Goal: Task Accomplishment & Management: Complete application form

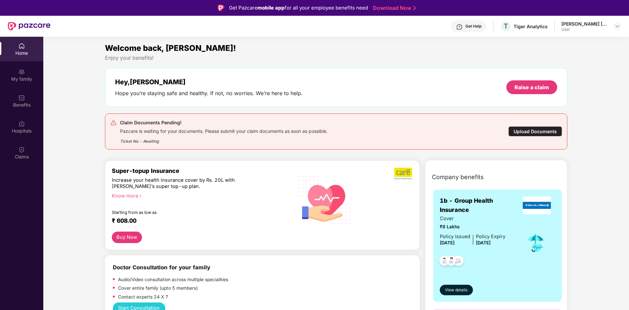
click at [531, 132] on div "Upload Documents" at bounding box center [535, 131] width 54 height 10
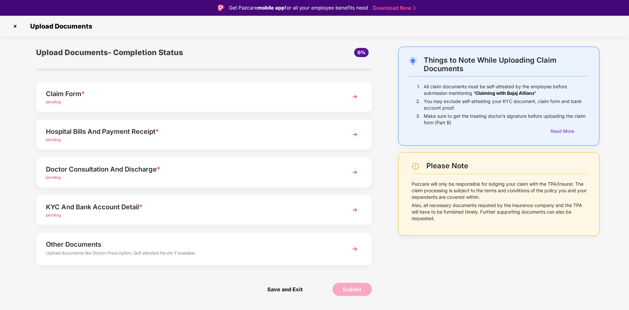
click at [166, 103] on div "pending" at bounding box center [191, 102] width 290 height 6
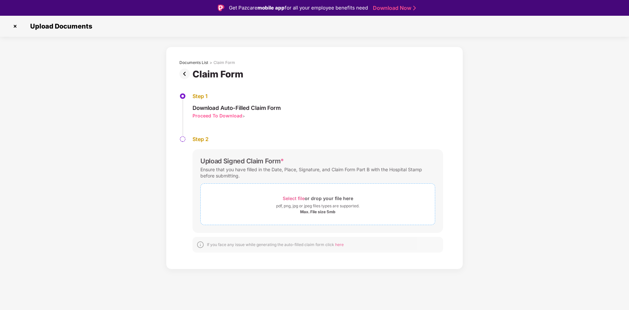
click at [292, 200] on span "Select file" at bounding box center [294, 198] width 22 height 6
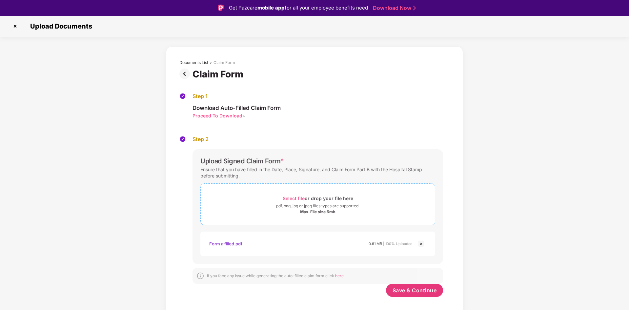
scroll to position [16, 0]
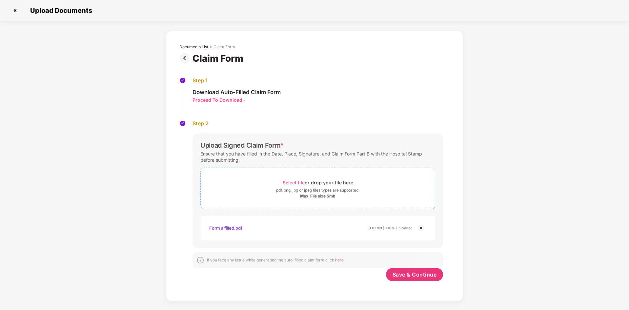
click at [283, 185] on div "Select file or drop your file here" at bounding box center [318, 182] width 71 height 9
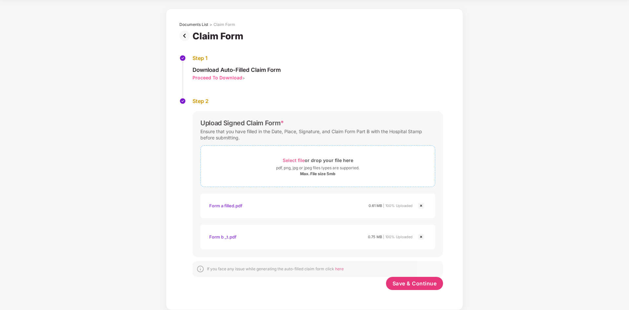
scroll to position [22, 0]
drag, startPoint x: 399, startPoint y: 283, endPoint x: 316, endPoint y: 163, distance: 145.5
click at [335, 168] on div "Upload Signed Claim Form * Ensure that you have filled in the Date, Place, Sign…" at bounding box center [318, 202] width 251 height 182
click at [316, 163] on div "Select file or drop your file here" at bounding box center [318, 160] width 71 height 9
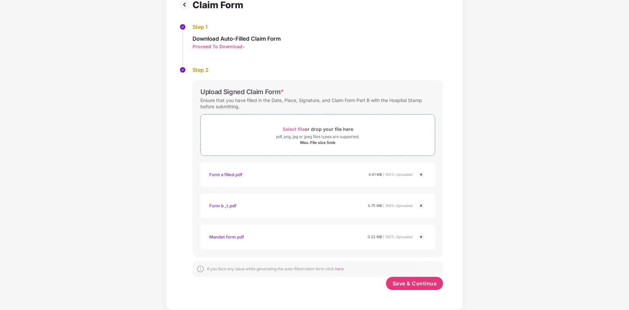
scroll to position [53, 0]
click at [408, 286] on span "Save & Continue" at bounding box center [415, 283] width 44 height 7
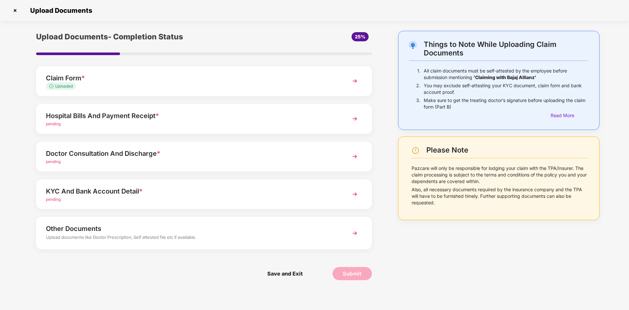
click at [153, 120] on div "Hospital Bills And Payment Receipt *" at bounding box center [191, 116] width 290 height 10
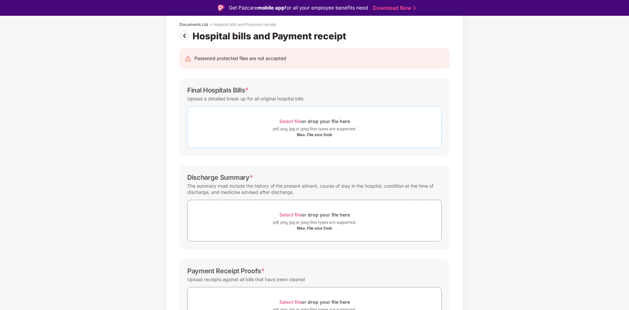
scroll to position [38, 0]
click at [303, 122] on div "Select file or drop your file here" at bounding box center [314, 120] width 71 height 9
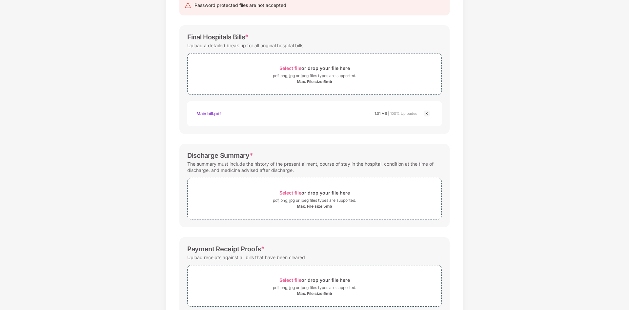
scroll to position [75, 0]
click at [425, 113] on img at bounding box center [427, 114] width 8 height 8
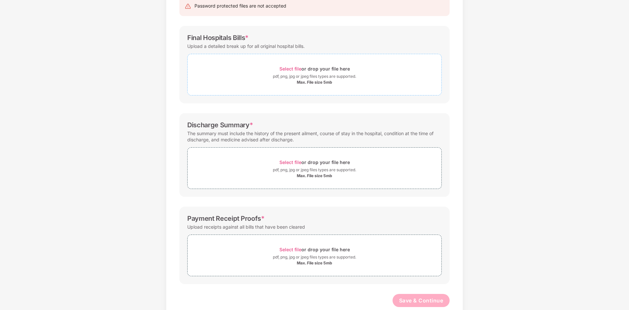
click at [287, 70] on span "Select file" at bounding box center [290, 69] width 22 height 6
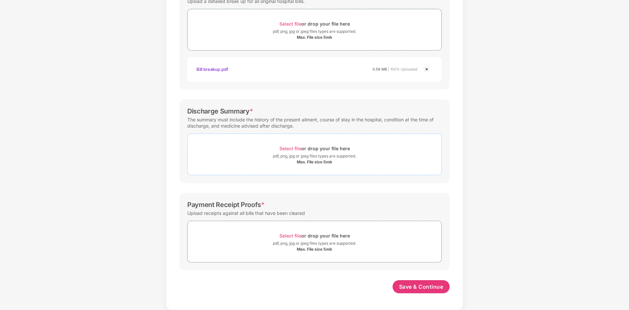
scroll to position [120, 0]
click at [292, 150] on span "Select file" at bounding box center [290, 149] width 22 height 6
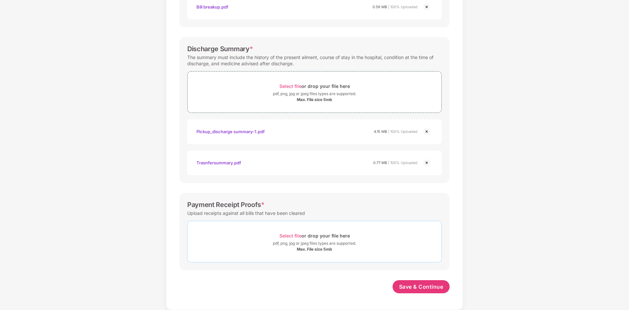
scroll to position [182, 0]
click at [287, 240] on div "pdf, png, jpg or jpeg files types are supported." at bounding box center [314, 243] width 83 height 7
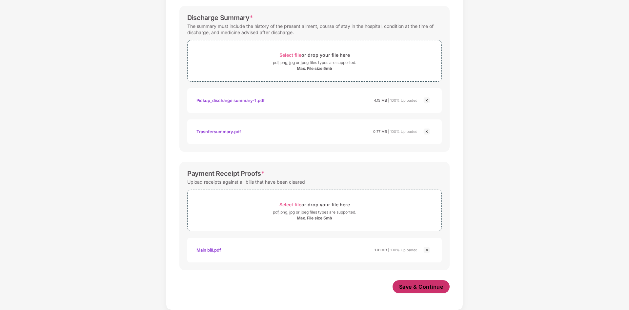
scroll to position [213, 0]
click at [415, 288] on span "Save & Continue" at bounding box center [421, 286] width 44 height 7
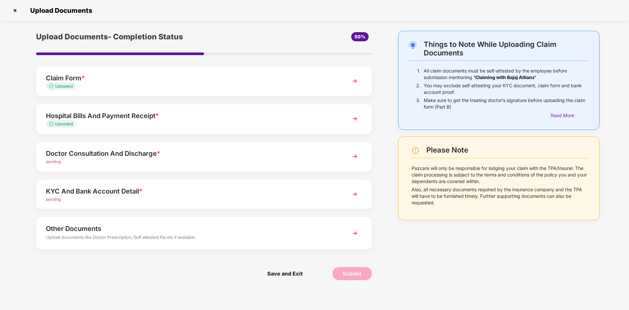
click at [165, 154] on div "Doctor Consultation And Discharge *" at bounding box center [191, 153] width 290 height 10
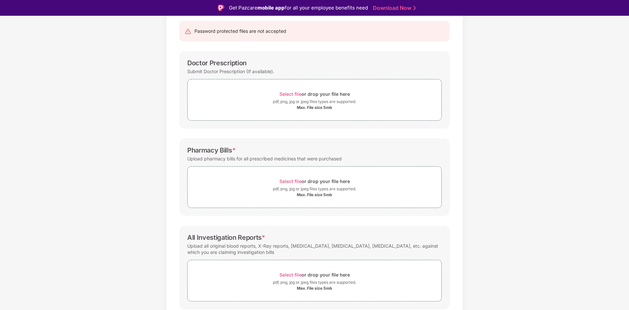
scroll to position [66, 0]
click at [294, 94] on span "Select file" at bounding box center [290, 94] width 22 height 6
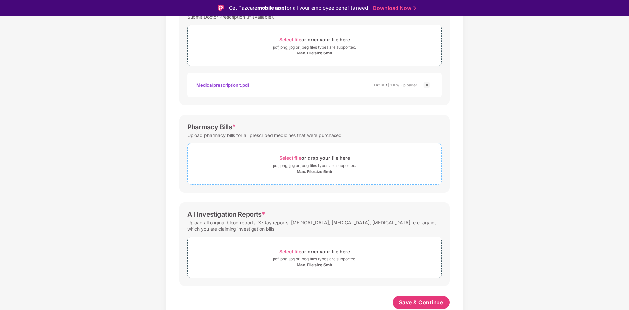
scroll to position [120, 0]
click at [297, 158] on span "Select file" at bounding box center [290, 158] width 22 height 6
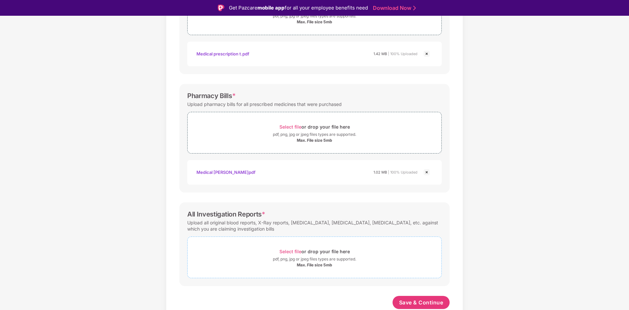
scroll to position [151, 0]
click at [294, 248] on div "Select file or drop your file here" at bounding box center [314, 251] width 71 height 9
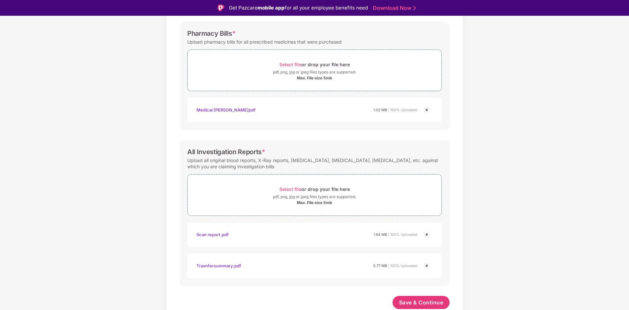
scroll to position [16, 0]
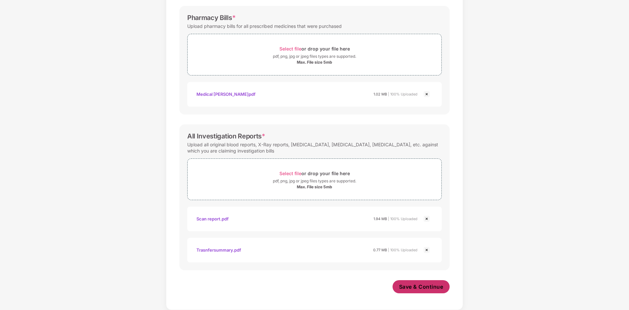
click at [414, 287] on span "Save & Continue" at bounding box center [421, 286] width 44 height 7
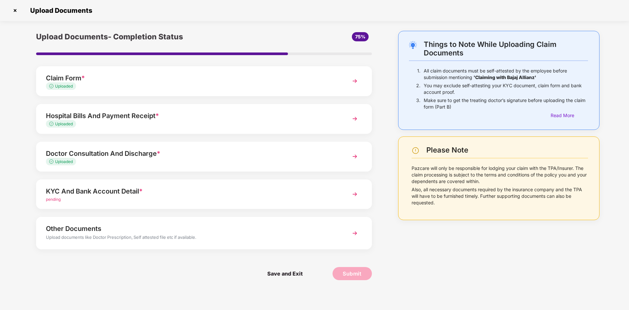
click at [188, 197] on div "pending" at bounding box center [191, 199] width 290 height 6
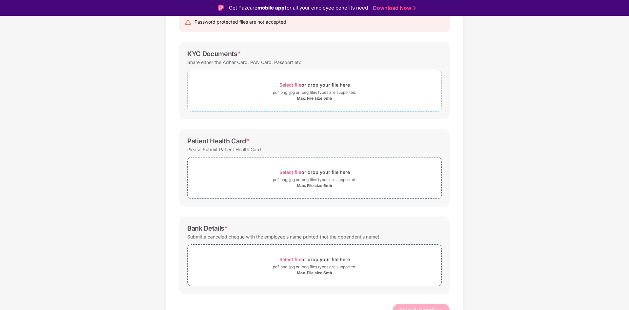
scroll to position [82, 0]
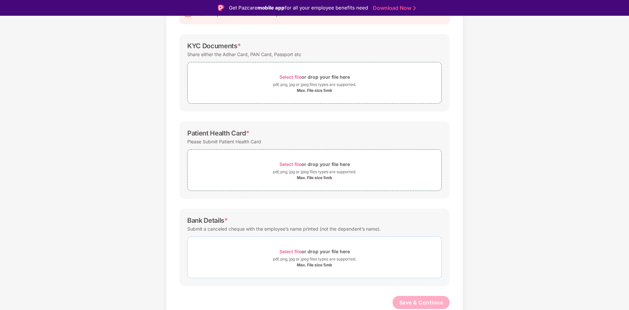
click at [284, 251] on span "Select file" at bounding box center [290, 252] width 22 height 6
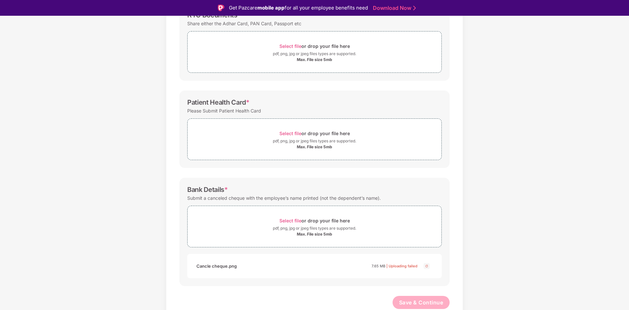
scroll to position [113, 0]
click at [426, 268] on img at bounding box center [427, 266] width 8 height 8
click at [289, 133] on span "Select file" at bounding box center [290, 134] width 22 height 6
click at [301, 226] on div "pdf, png, jpg or jpeg files types are supported." at bounding box center [314, 228] width 83 height 7
click at [286, 134] on span "Select file" at bounding box center [290, 134] width 22 height 6
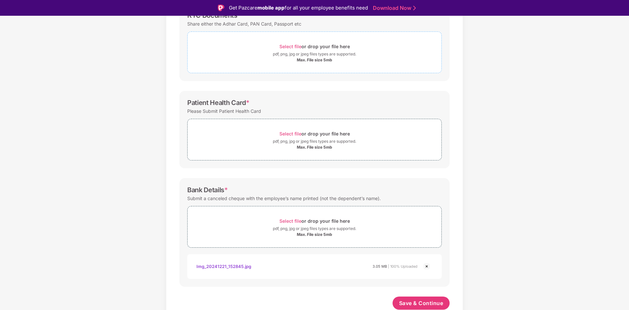
click at [298, 46] on span "Select file" at bounding box center [290, 47] width 22 height 6
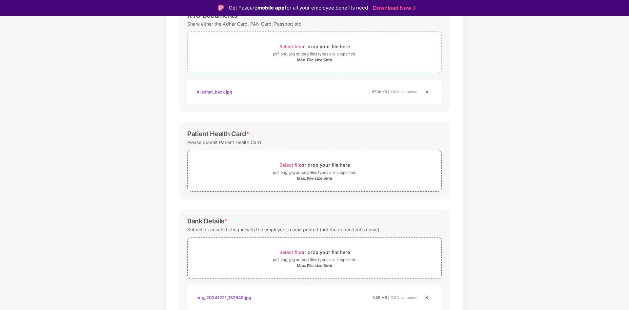
click at [297, 47] on span "Select file" at bounding box center [290, 47] width 22 height 6
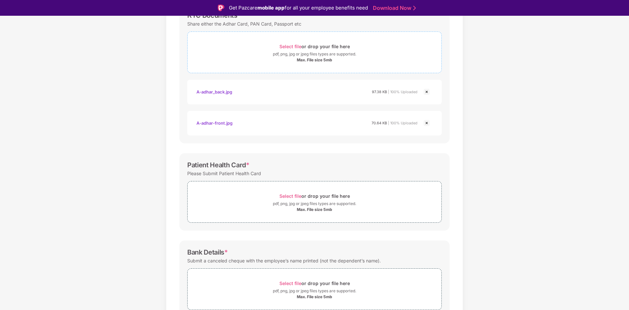
click at [283, 48] on span "Select file" at bounding box center [290, 47] width 22 height 6
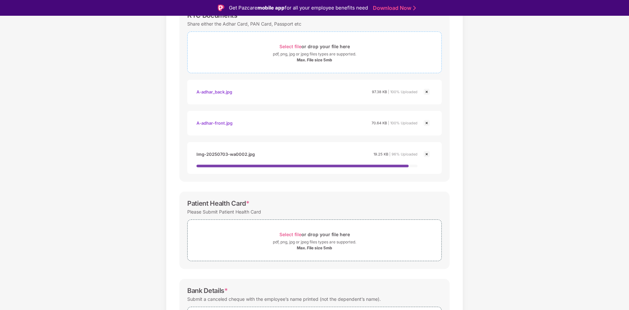
click at [288, 47] on span "Select file" at bounding box center [290, 47] width 22 height 6
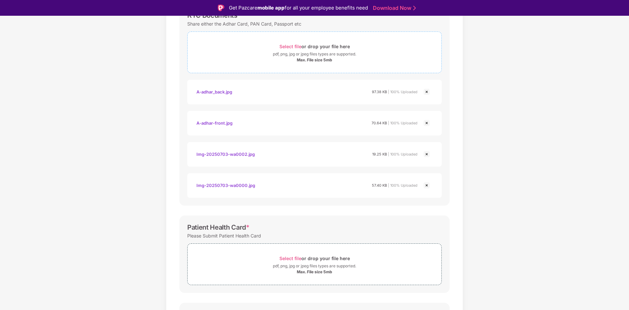
click at [294, 46] on span "Select file" at bounding box center [290, 47] width 22 height 6
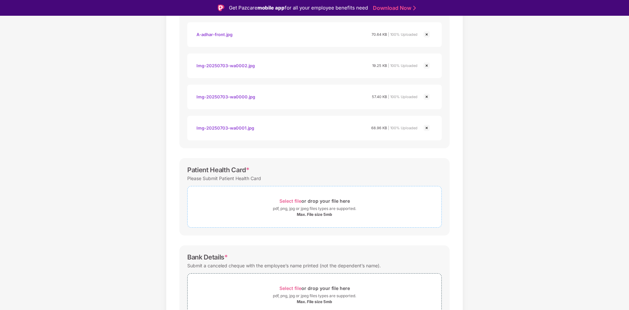
scroll to position [269, 0]
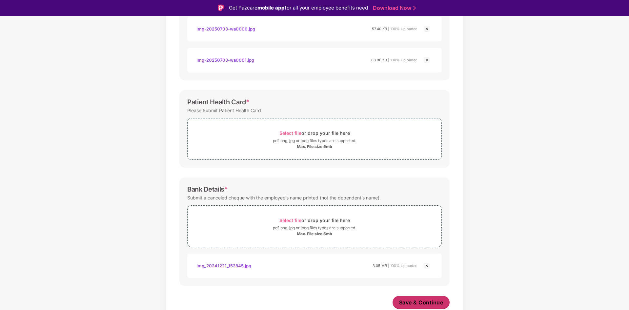
click at [414, 302] on span "Save & Continue" at bounding box center [421, 302] width 44 height 7
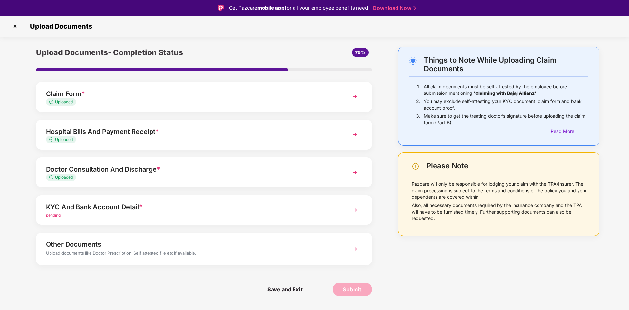
scroll to position [16, 0]
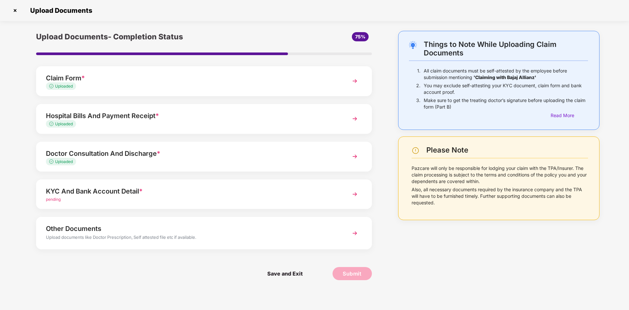
click at [287, 235] on div "Upload documents like Doctor Prescription, Self attested file etc if available." at bounding box center [191, 238] width 290 height 9
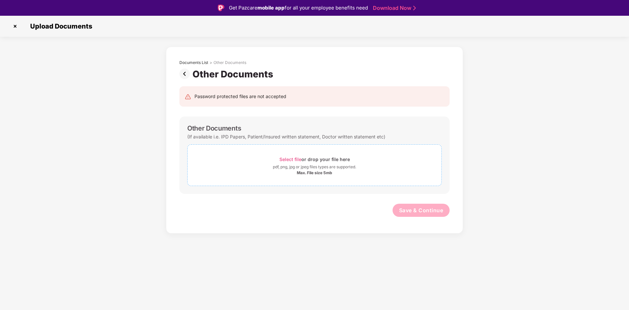
click at [300, 166] on div "pdf, png, jpg or jpeg files types are supported." at bounding box center [314, 167] width 83 height 7
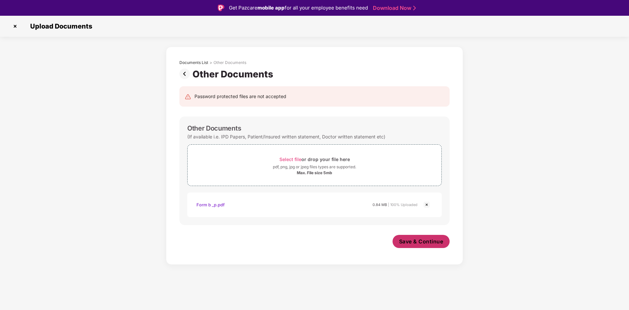
click at [414, 239] on span "Save & Continue" at bounding box center [421, 241] width 44 height 7
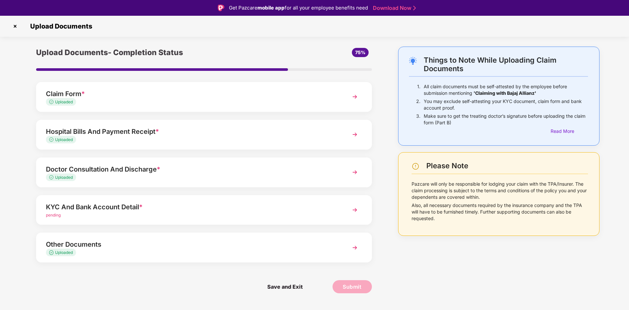
scroll to position [16, 0]
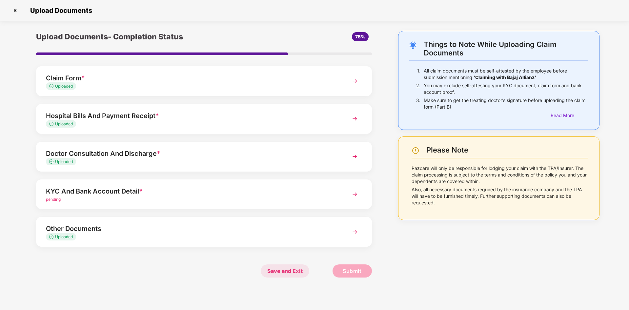
click at [302, 273] on span "Save and Exit" at bounding box center [285, 270] width 49 height 13
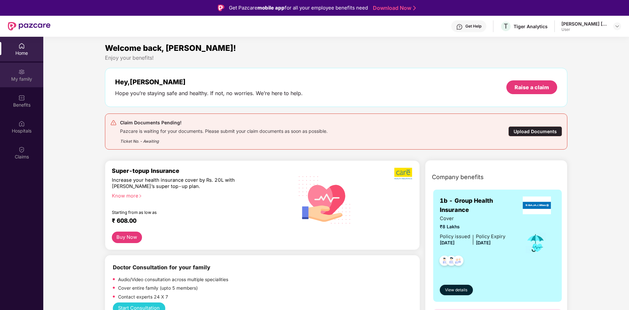
click at [19, 75] on div "My family" at bounding box center [21, 75] width 43 height 25
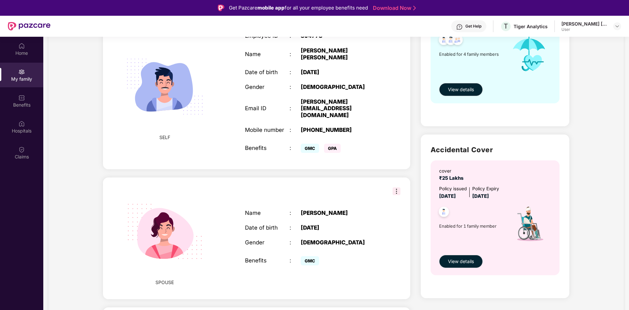
scroll to position [121, 0]
click at [395, 187] on img at bounding box center [397, 191] width 8 height 8
click at [278, 182] on div "SPOUSE Name : Ashwini Burhade Date of birth : 27 Oct 1996 Gender : FEMALE Benef…" at bounding box center [256, 237] width 307 height 121
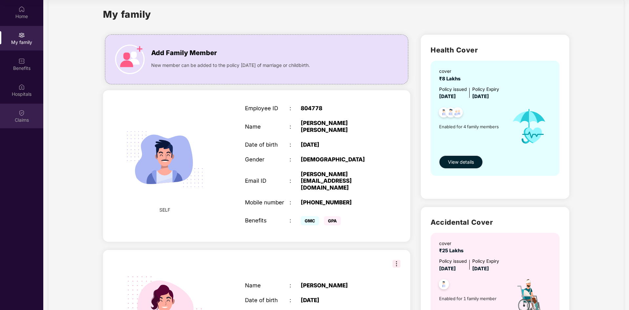
scroll to position [0, 0]
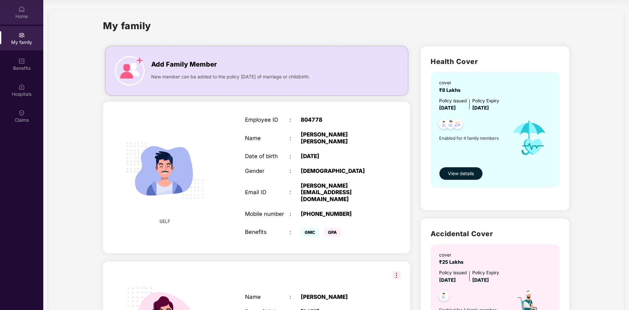
click at [21, 14] on div "Home" at bounding box center [21, 16] width 43 height 7
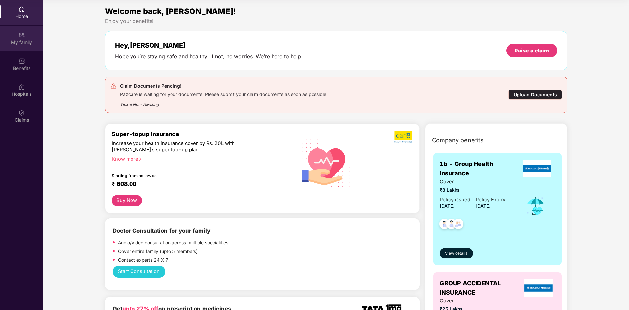
click at [19, 34] on img at bounding box center [21, 35] width 7 height 7
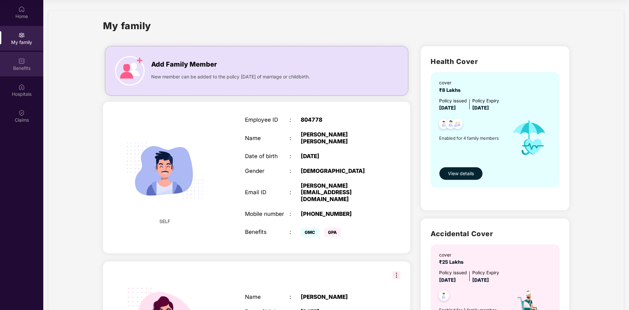
click at [26, 66] on div "Benefits" at bounding box center [21, 68] width 43 height 7
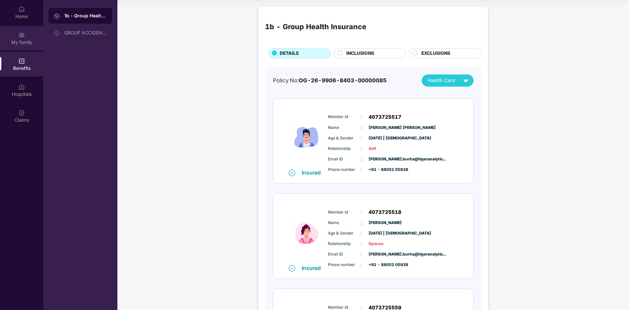
click at [19, 32] on img at bounding box center [21, 35] width 7 height 7
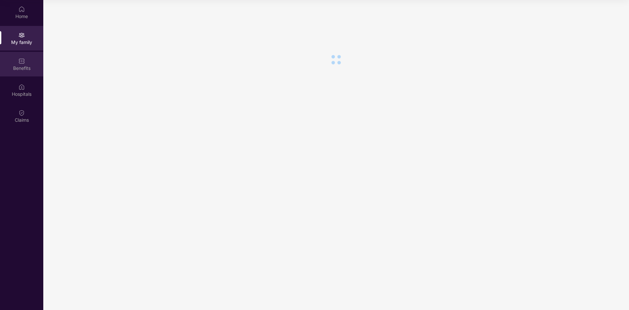
click at [17, 66] on div "Benefits" at bounding box center [21, 68] width 43 height 7
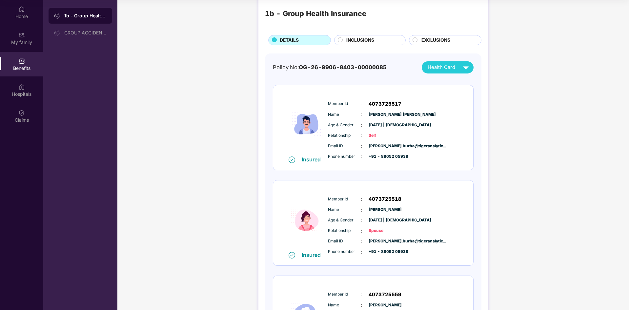
scroll to position [13, 0]
click at [464, 61] on img at bounding box center [465, 66] width 11 height 11
click at [476, 92] on div "Ashwini Burhade" at bounding box center [457, 94] width 82 height 7
click at [22, 16] on div "Home" at bounding box center [21, 16] width 43 height 7
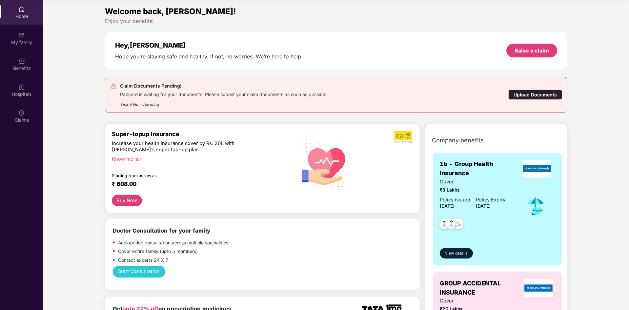
click at [536, 92] on div "Upload Documents" at bounding box center [535, 95] width 54 height 10
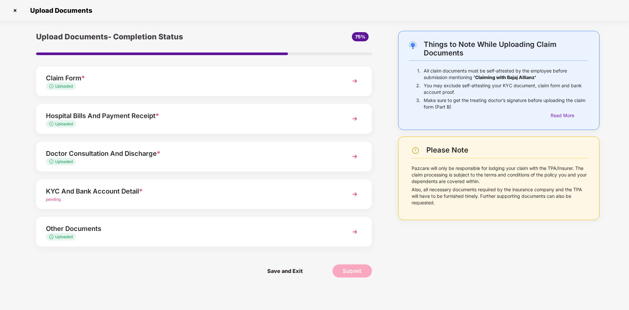
click at [234, 186] on div "KYC And Bank Account Detail *" at bounding box center [191, 191] width 290 height 10
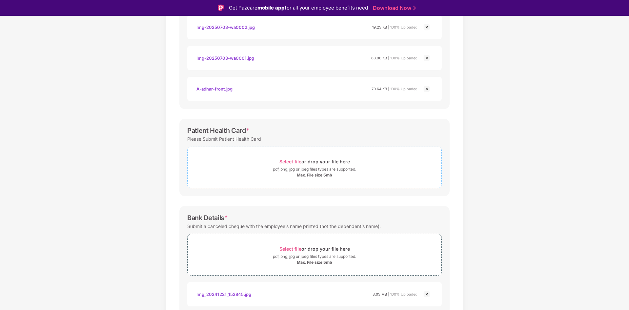
scroll to position [239, 0]
click at [288, 164] on span "Select file" at bounding box center [290, 161] width 22 height 6
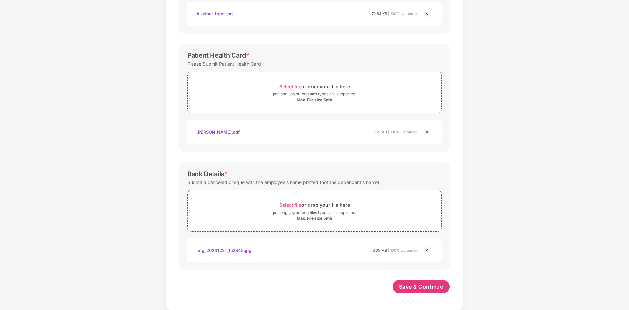
scroll to position [298, 0]
click at [399, 286] on span "Save & Continue" at bounding box center [421, 286] width 44 height 7
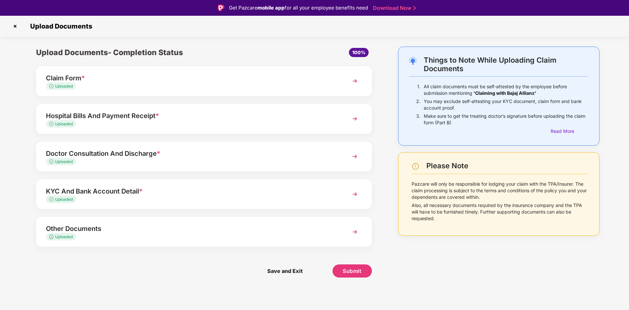
click at [238, 120] on div "Hospital Bills And Payment Receipt *" at bounding box center [191, 116] width 290 height 10
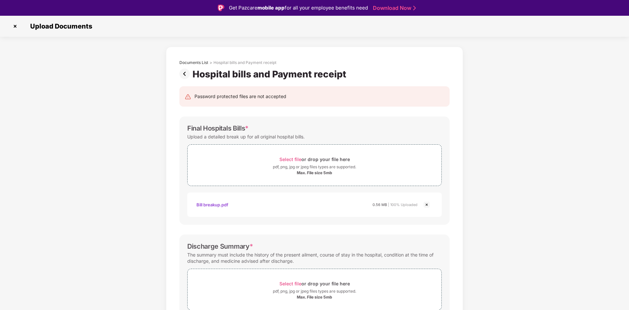
click at [184, 71] on img at bounding box center [185, 74] width 13 height 10
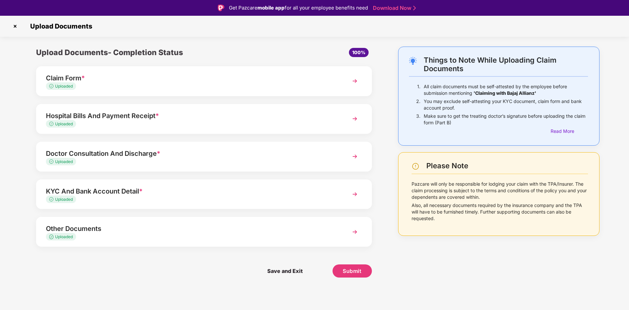
click at [102, 150] on div "Doctor Consultation And Discharge *" at bounding box center [191, 153] width 290 height 10
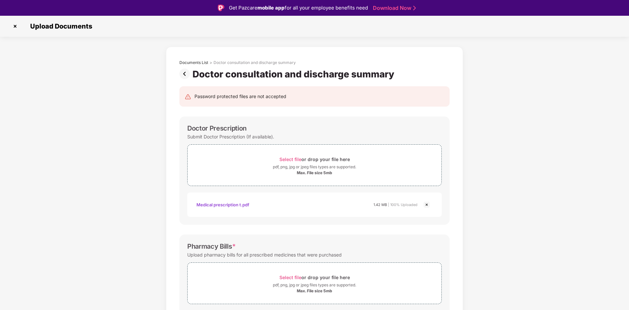
click at [181, 74] on img at bounding box center [185, 74] width 13 height 10
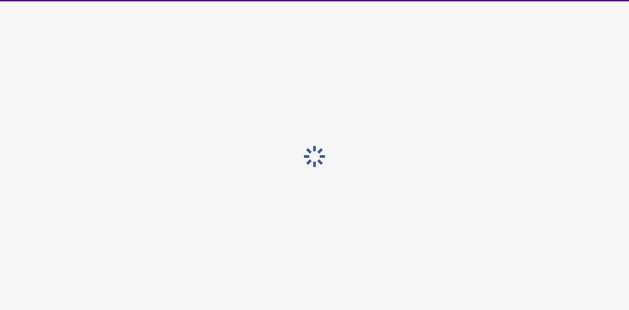
scroll to position [16, 0]
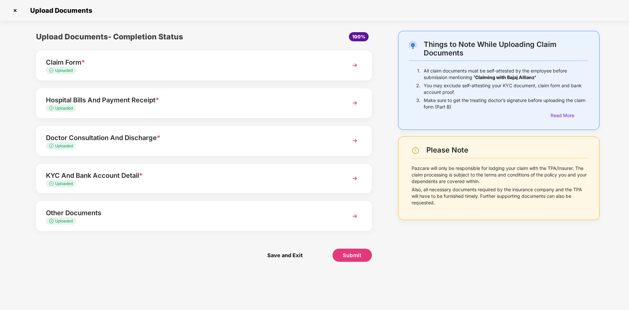
click at [121, 181] on div "Uploaded" at bounding box center [191, 184] width 290 height 6
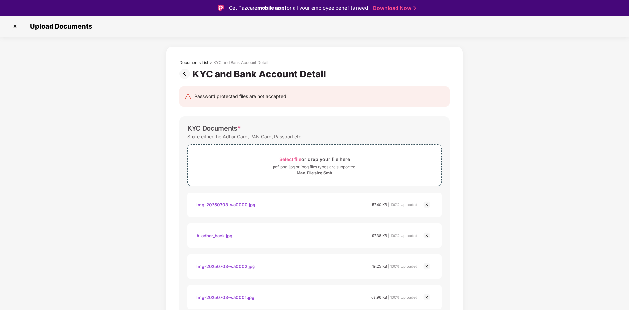
click at [186, 74] on img at bounding box center [185, 74] width 13 height 10
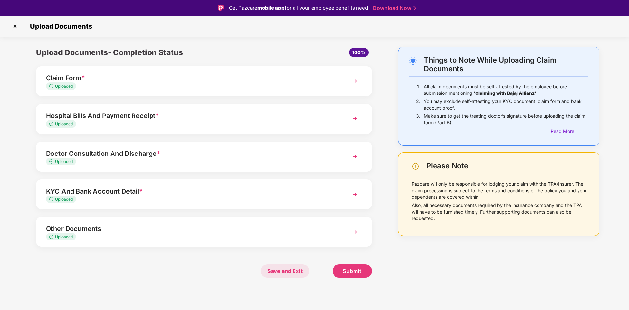
click at [298, 271] on span "Save and Exit" at bounding box center [285, 270] width 49 height 13
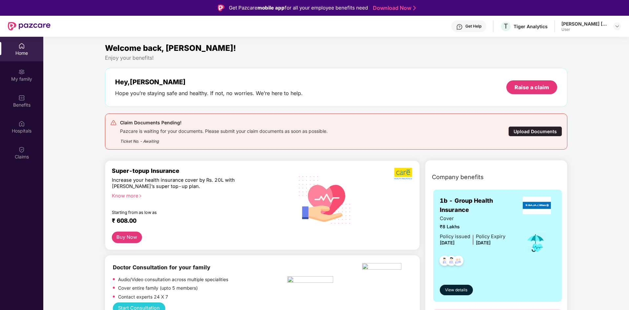
click at [532, 133] on div "Upload Documents" at bounding box center [535, 131] width 54 height 10
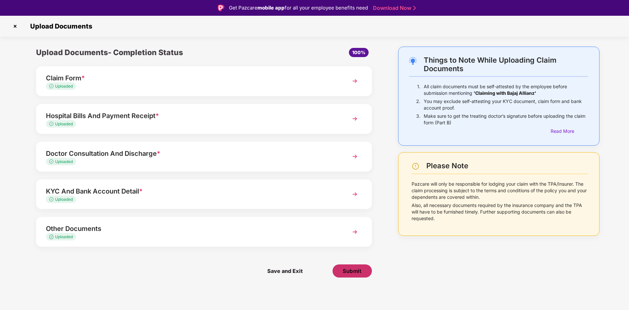
click at [354, 273] on span "Submit" at bounding box center [352, 270] width 19 height 7
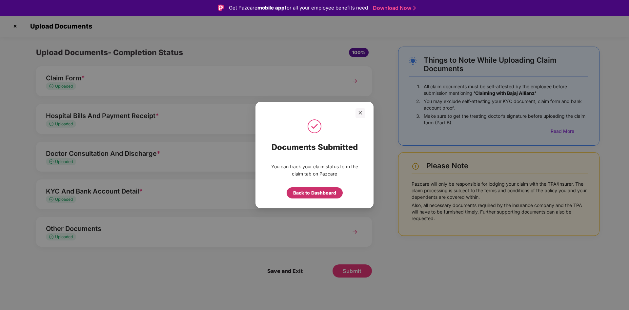
click at [313, 193] on div "Back to Dashboard" at bounding box center [314, 192] width 43 height 7
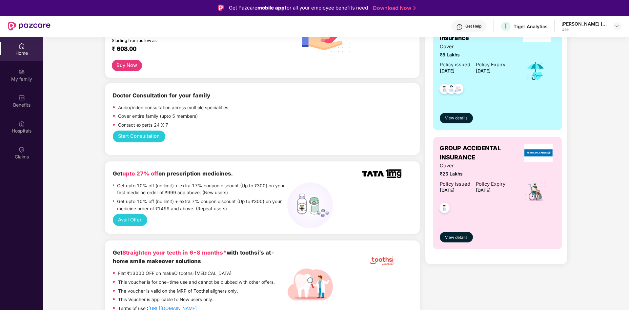
scroll to position [131, 0]
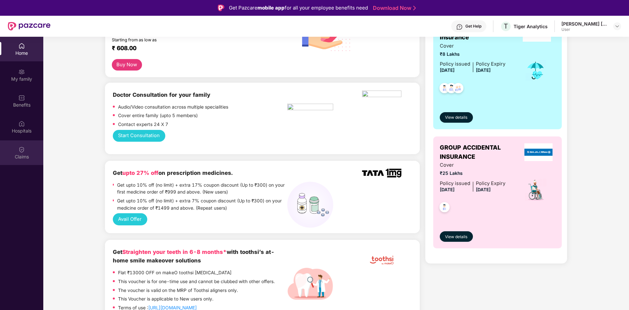
click at [21, 152] on img at bounding box center [21, 149] width 7 height 7
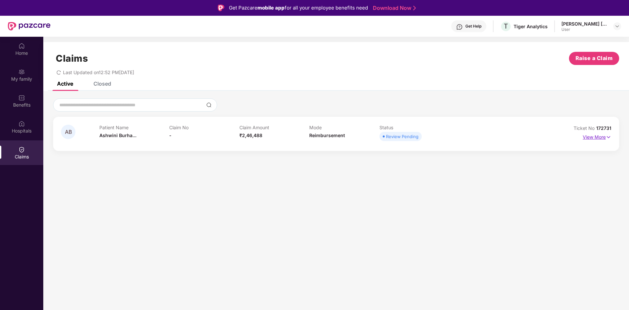
click at [600, 138] on p "View More" at bounding box center [597, 136] width 29 height 9
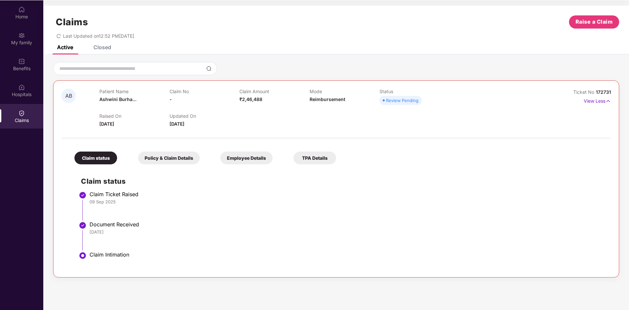
scroll to position [37, 0]
click at [179, 158] on div "Policy & Claim Details" at bounding box center [169, 157] width 62 height 13
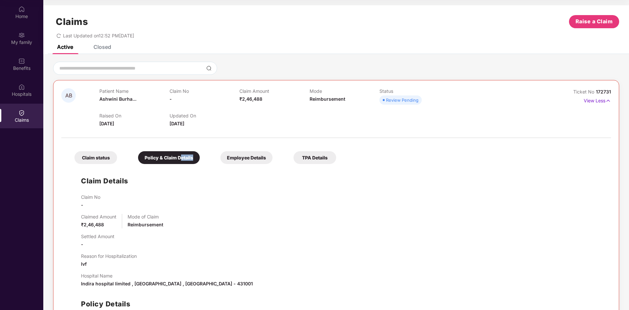
drag, startPoint x: 204, startPoint y: 159, endPoint x: 226, endPoint y: 162, distance: 22.8
click at [223, 162] on div "Claim status Policy & Claim Details Employee Details TPA Details" at bounding box center [202, 154] width 268 height 19
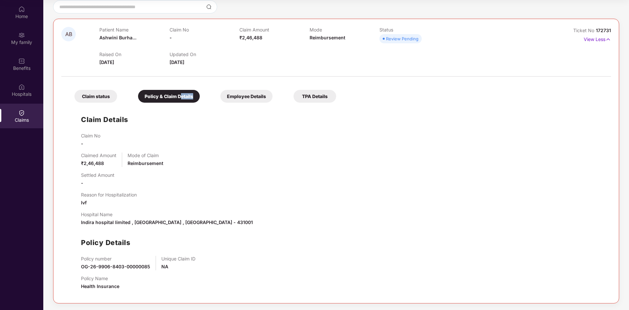
scroll to position [0, 0]
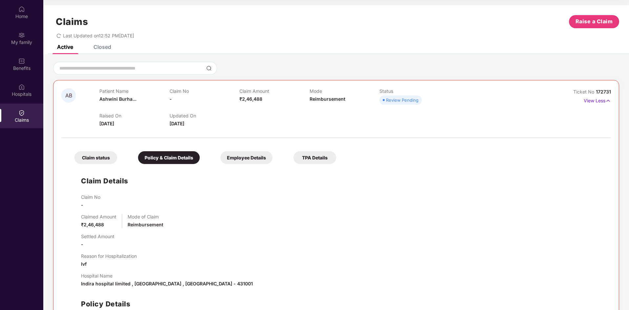
click at [246, 157] on div "Employee Details" at bounding box center [246, 157] width 52 height 13
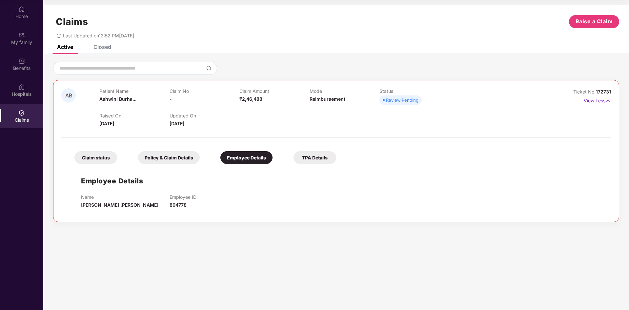
click at [311, 159] on div "TPA Details" at bounding box center [315, 157] width 43 height 13
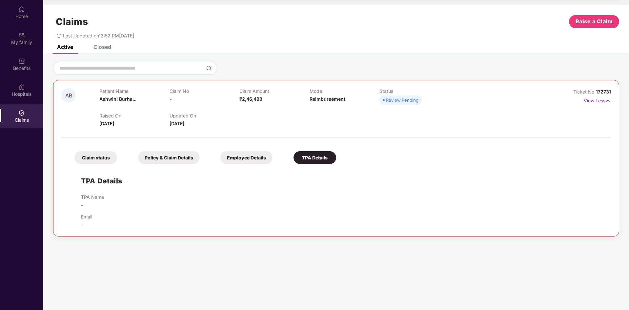
click at [260, 159] on div "Employee Details" at bounding box center [246, 157] width 52 height 13
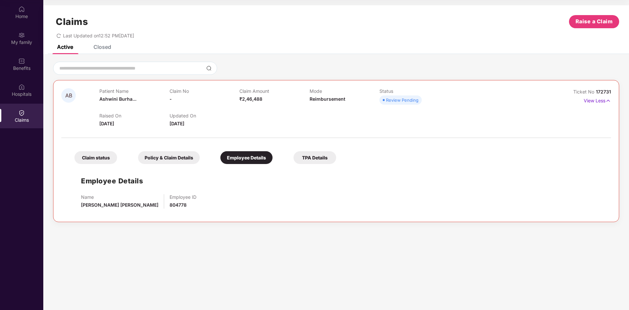
click at [158, 160] on div "Policy & Claim Details" at bounding box center [169, 157] width 62 height 13
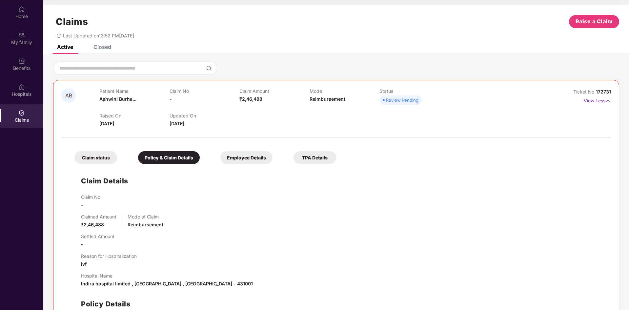
click at [101, 161] on div "Claim status" at bounding box center [95, 157] width 43 height 13
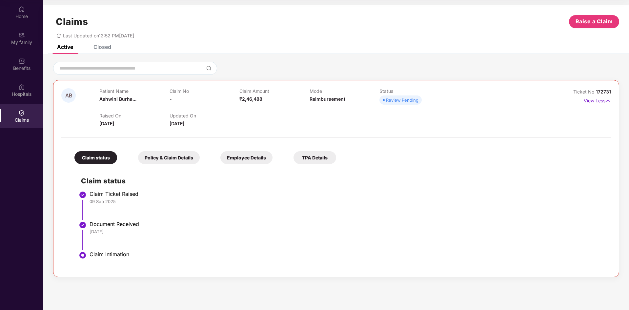
click at [170, 157] on div "Policy & Claim Details" at bounding box center [169, 157] width 62 height 13
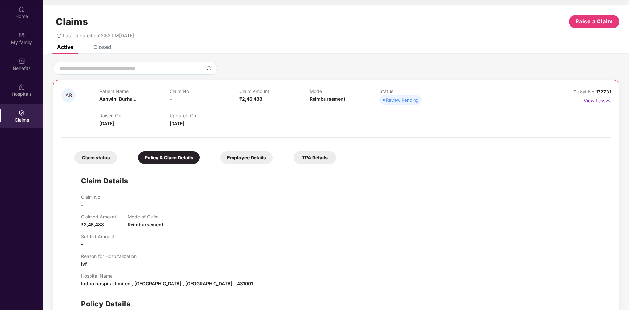
click at [240, 155] on div "Employee Details" at bounding box center [246, 157] width 52 height 13
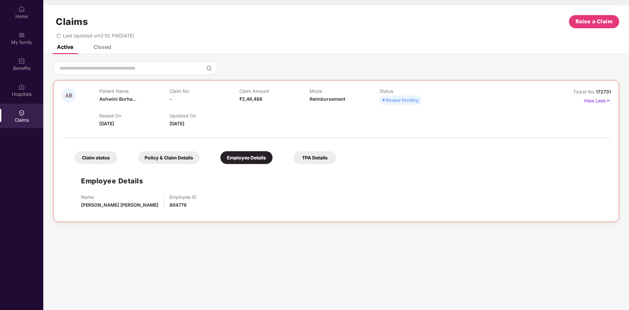
click at [317, 155] on div "TPA Details" at bounding box center [315, 157] width 43 height 13
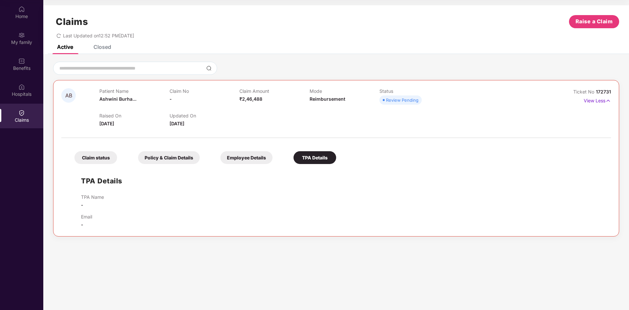
click at [228, 155] on div "Employee Details" at bounding box center [246, 157] width 52 height 13
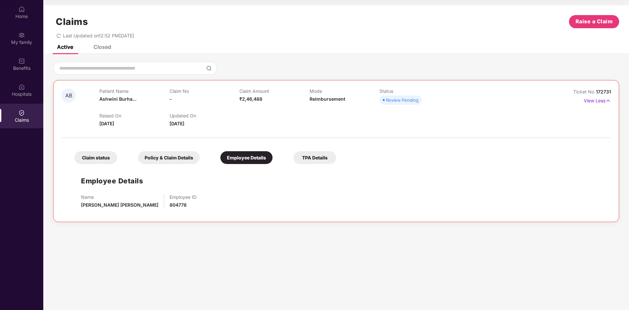
drag, startPoint x: 165, startPoint y: 155, endPoint x: 76, endPoint y: 154, distance: 89.5
click at [165, 155] on div "Policy & Claim Details" at bounding box center [169, 157] width 62 height 13
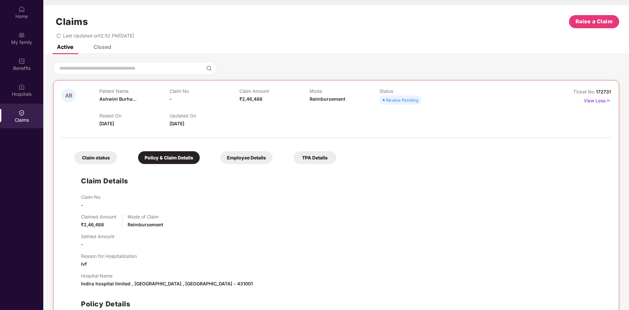
click at [87, 159] on div "Claim status" at bounding box center [95, 157] width 43 height 13
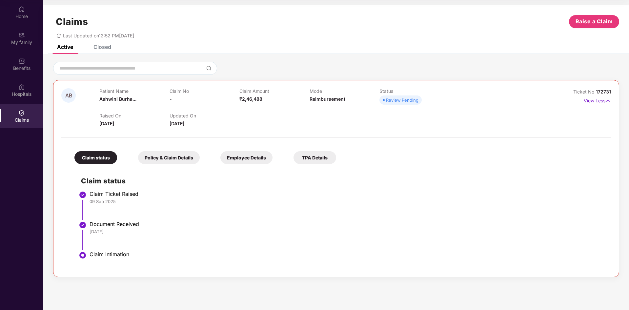
click at [176, 162] on div "Policy & Claim Details" at bounding box center [169, 157] width 62 height 13
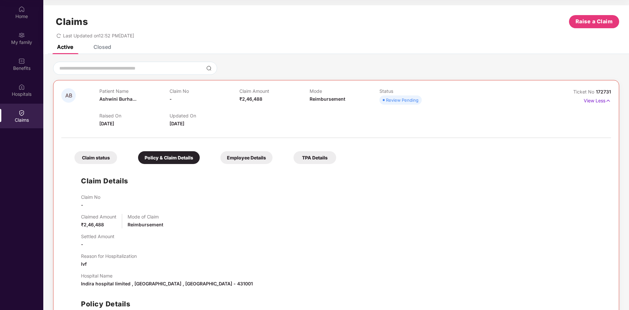
click at [231, 158] on div "Employee Details" at bounding box center [246, 157] width 52 height 13
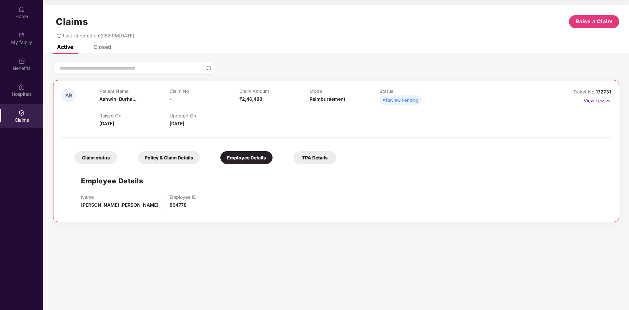
click at [316, 159] on div "TPA Details" at bounding box center [315, 157] width 43 height 13
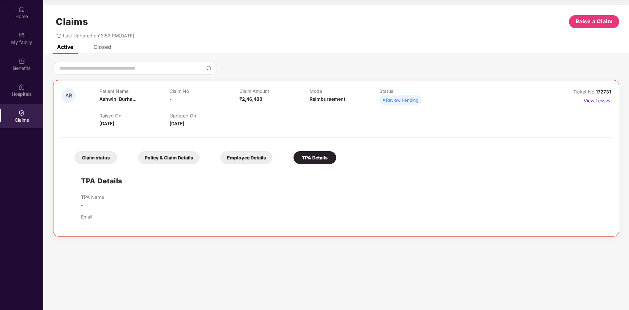
click at [242, 161] on div "Employee Details" at bounding box center [246, 157] width 52 height 13
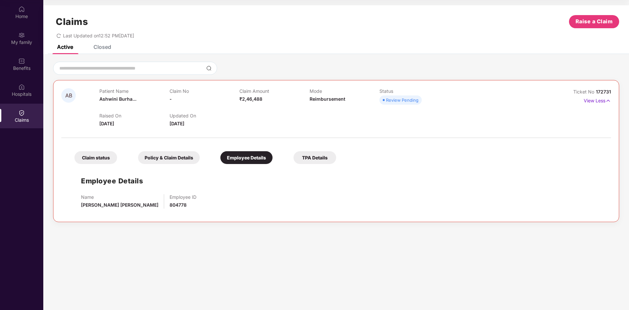
click at [178, 160] on div "Policy & Claim Details" at bounding box center [169, 157] width 62 height 13
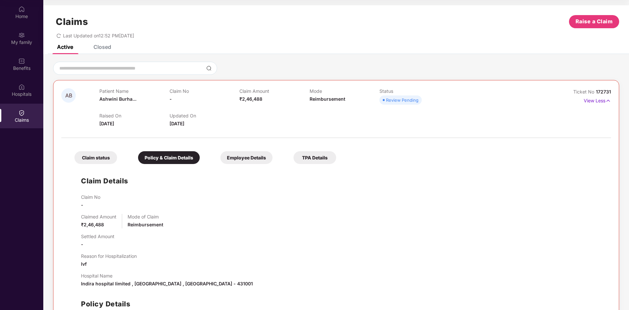
click at [85, 159] on div "Claim status" at bounding box center [95, 157] width 43 height 13
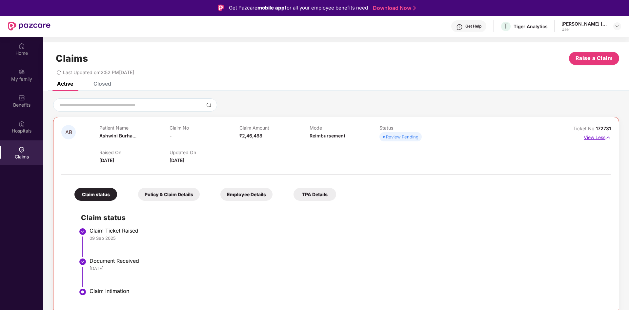
click at [608, 139] on img at bounding box center [608, 137] width 6 height 7
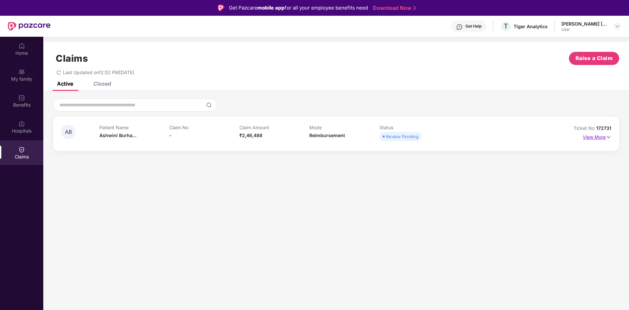
click at [608, 139] on img at bounding box center [609, 136] width 6 height 7
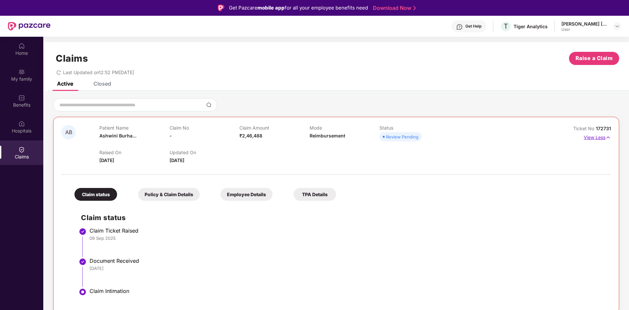
click at [608, 139] on img at bounding box center [608, 137] width 6 height 7
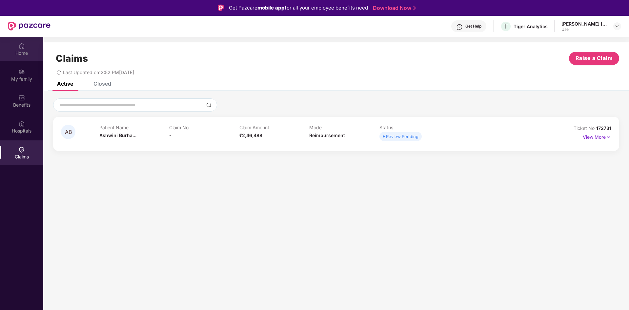
click at [25, 46] on img at bounding box center [21, 46] width 7 height 7
